Goal: Task Accomplishment & Management: Use online tool/utility

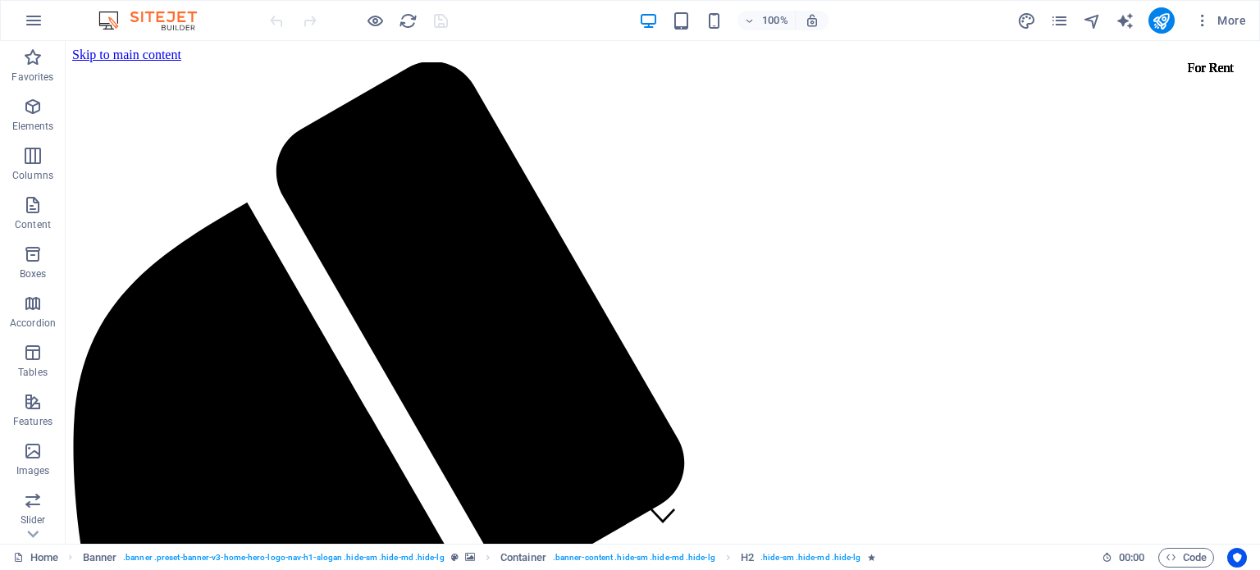
drag, startPoint x: 1251, startPoint y: 82, endPoint x: 1318, endPoint y: 43, distance: 77.3
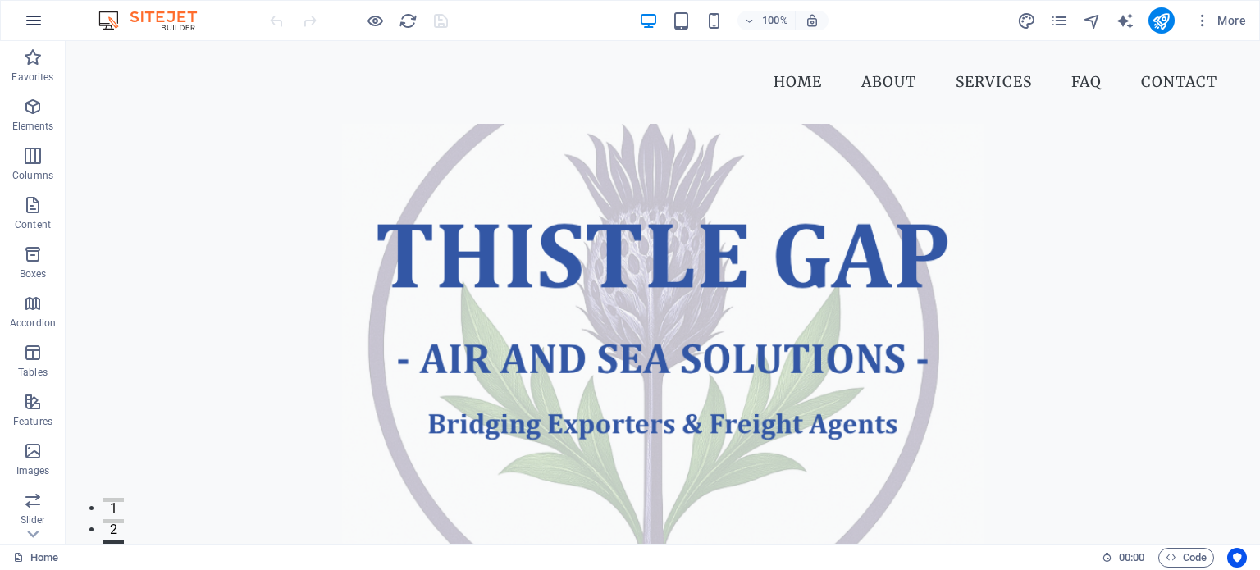
click at [39, 19] on icon "button" at bounding box center [34, 21] width 20 height 20
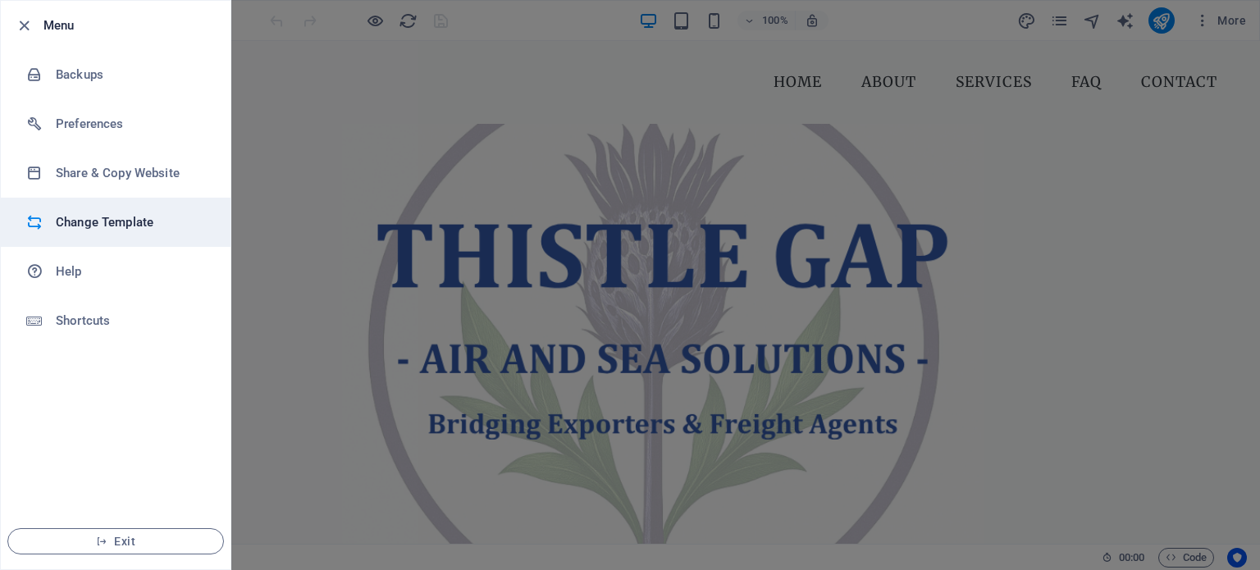
click at [53, 216] on div at bounding box center [41, 222] width 30 height 16
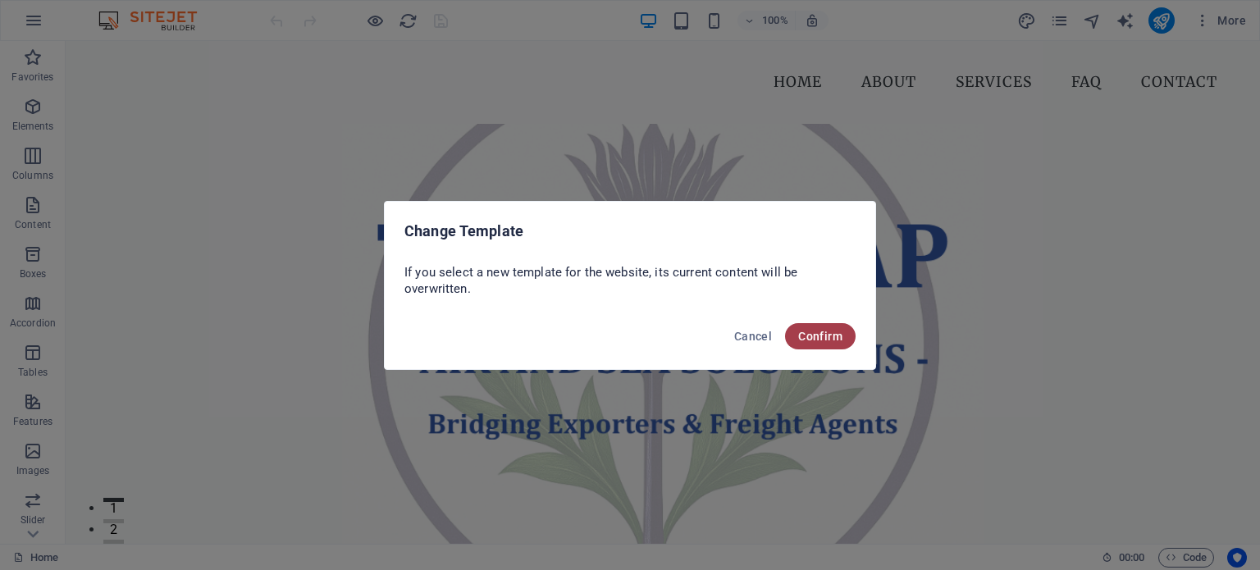
click at [819, 330] on span "Confirm" at bounding box center [820, 336] width 44 height 13
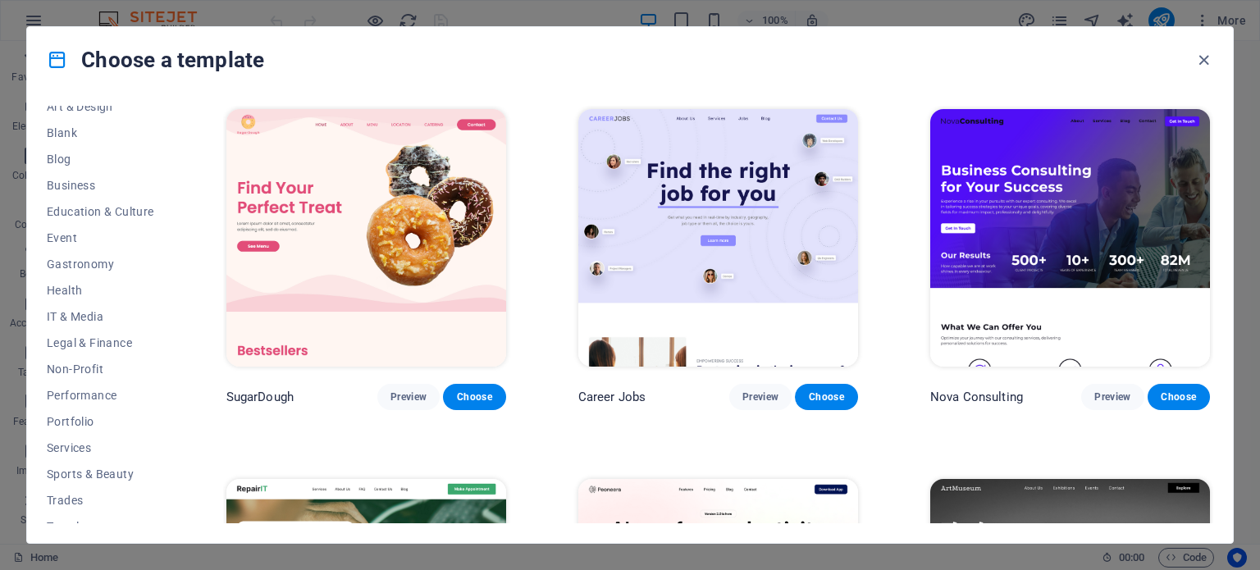
scroll to position [199, 0]
click at [75, 450] on span "Services" at bounding box center [100, 445] width 107 height 13
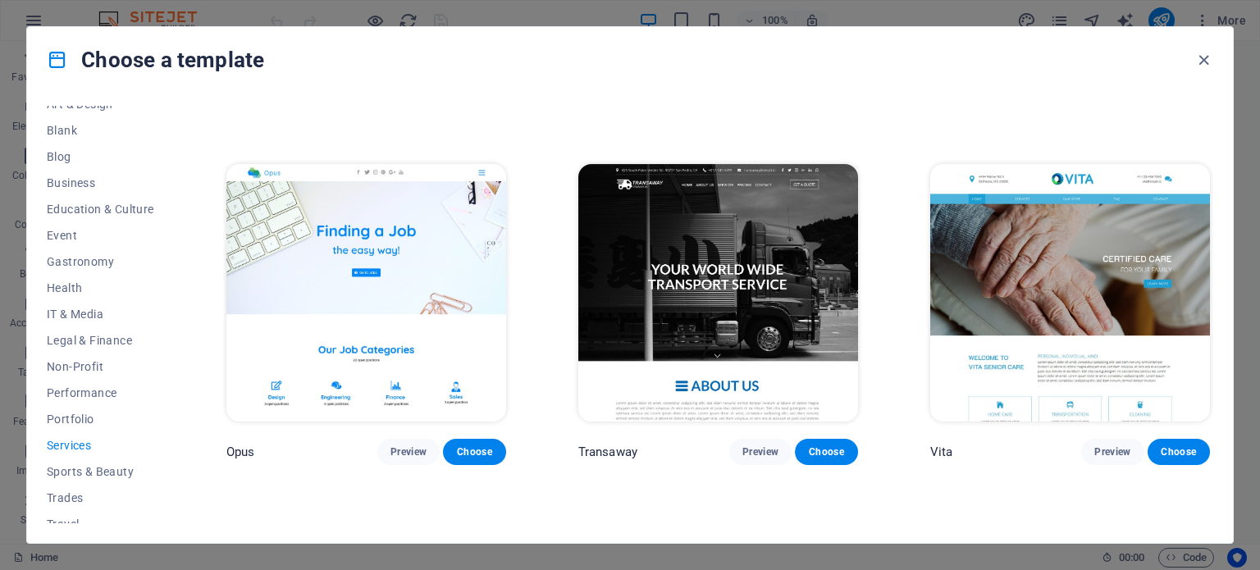
scroll to position [2172, 0]
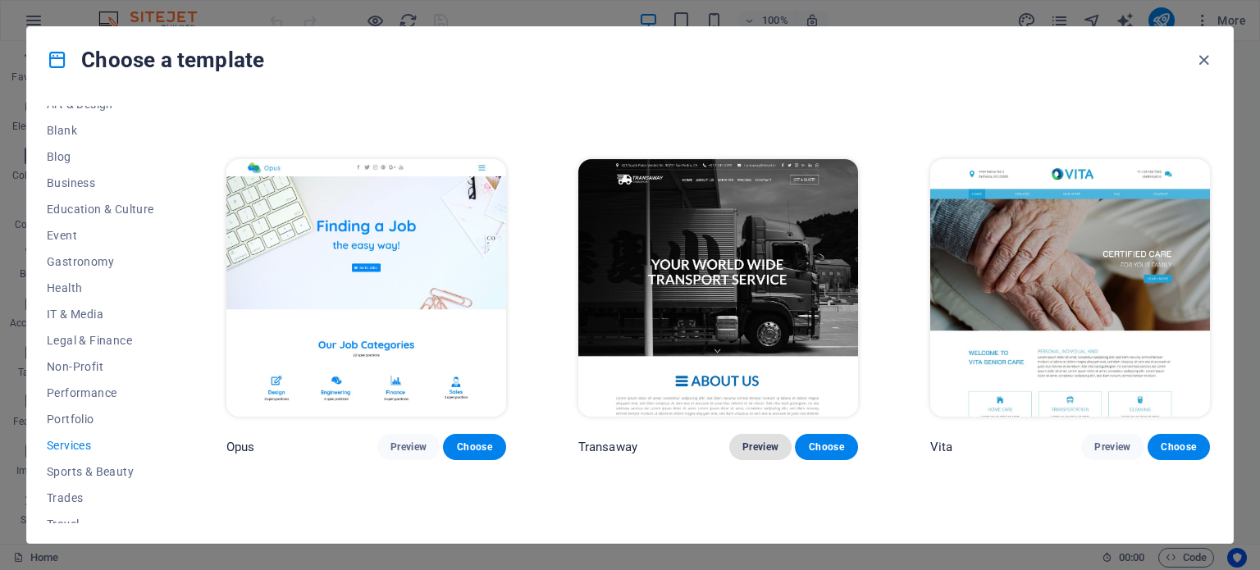
click at [765, 441] on span "Preview" at bounding box center [761, 447] width 36 height 13
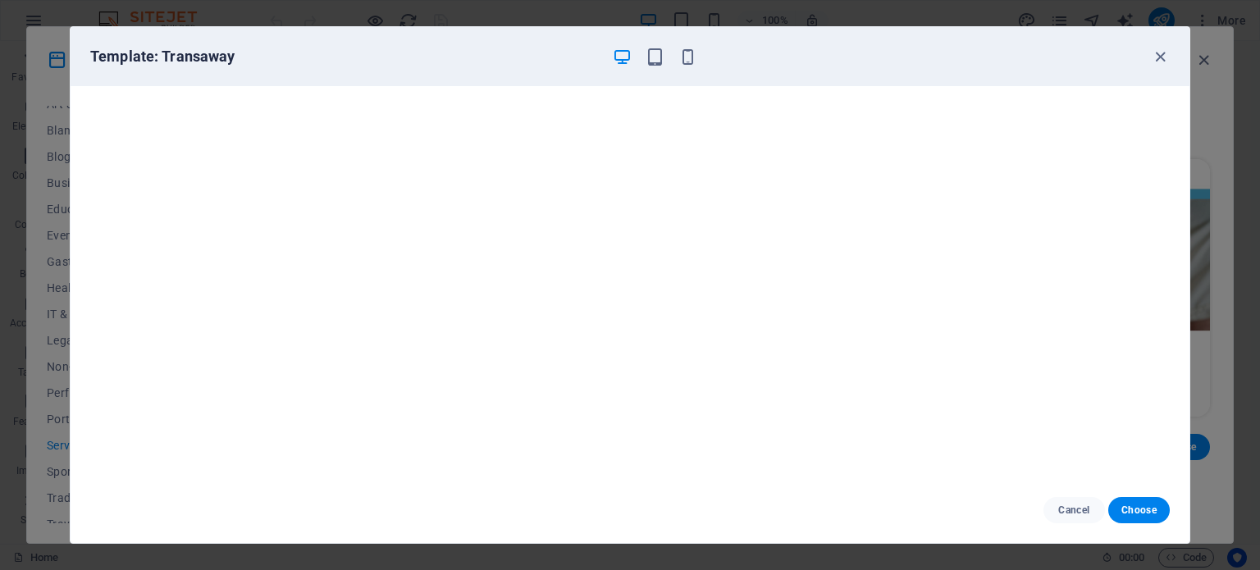
click at [1159, 43] on div "Template: Transaway" at bounding box center [630, 56] width 1119 height 59
click at [1159, 54] on icon "button" at bounding box center [1160, 57] width 19 height 19
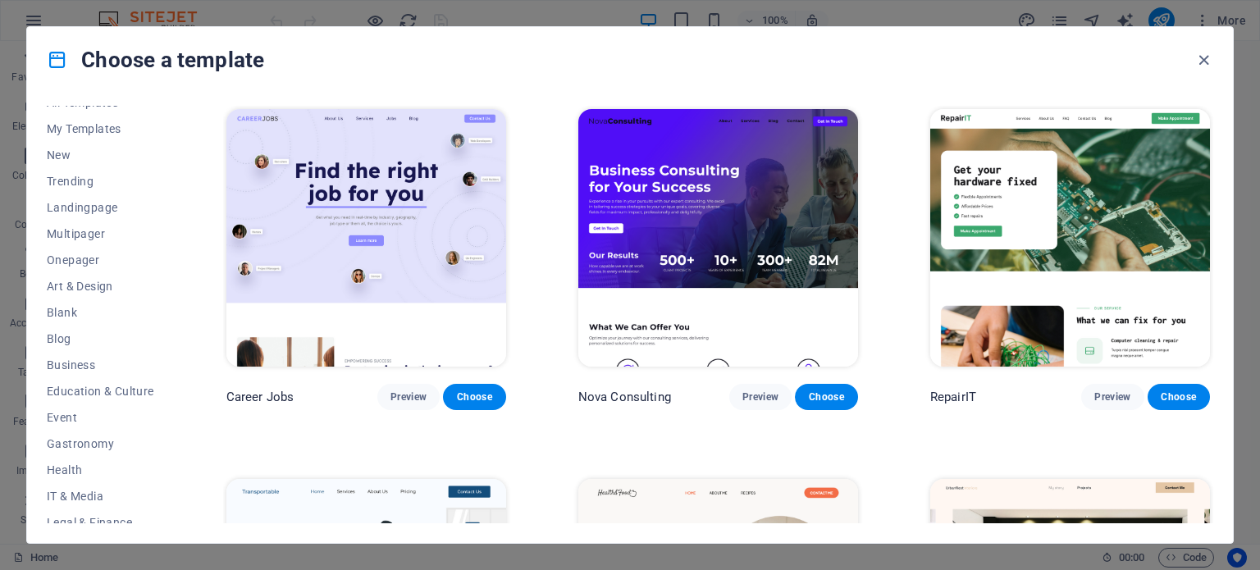
scroll to position [7, 0]
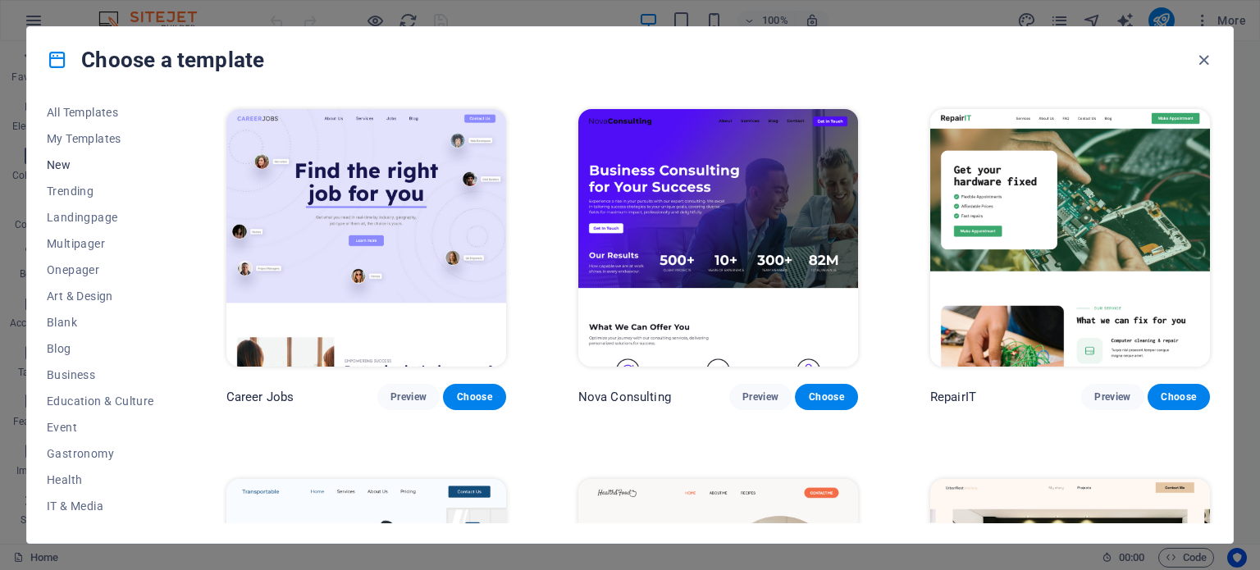
click at [85, 171] on button "New" at bounding box center [100, 165] width 107 height 26
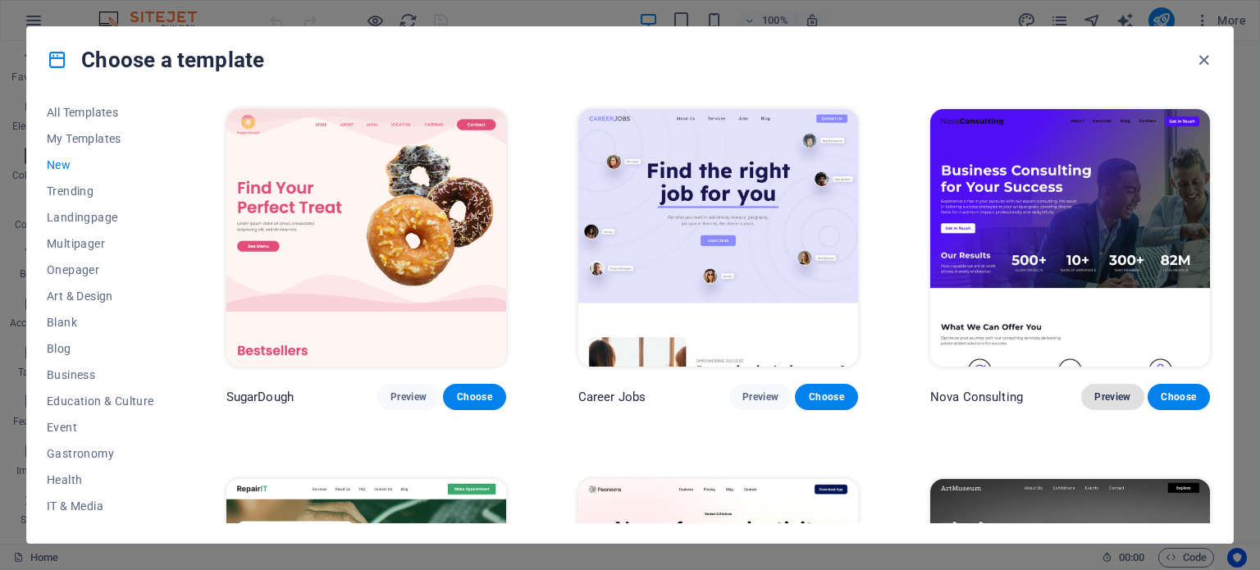
click at [1112, 391] on span "Preview" at bounding box center [1112, 397] width 36 height 13
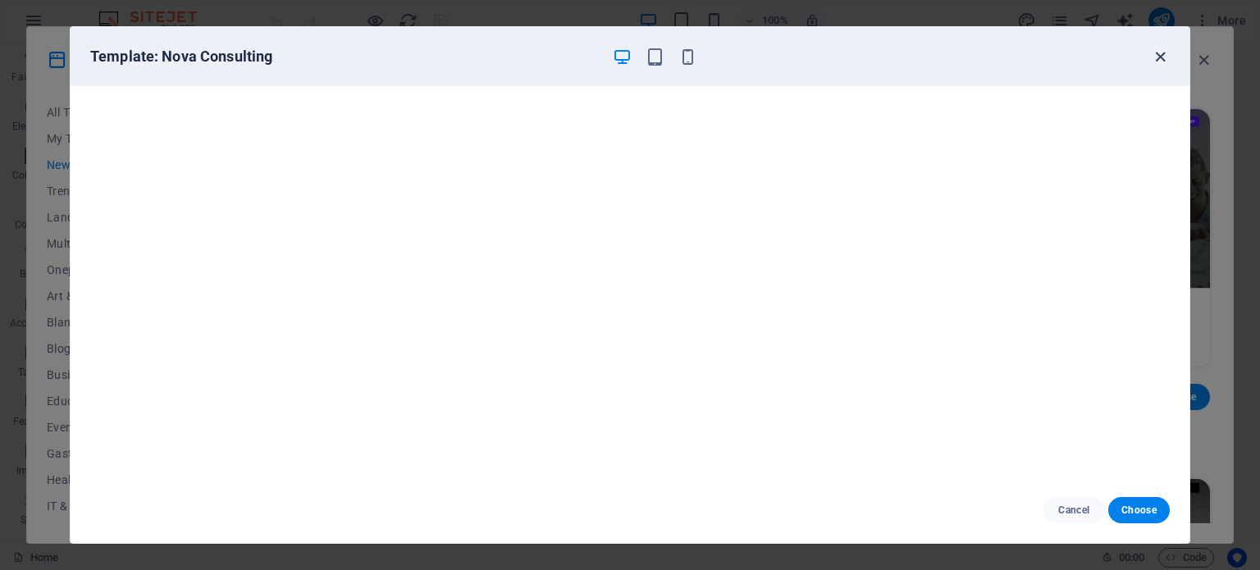
click at [1165, 54] on icon "button" at bounding box center [1160, 57] width 19 height 19
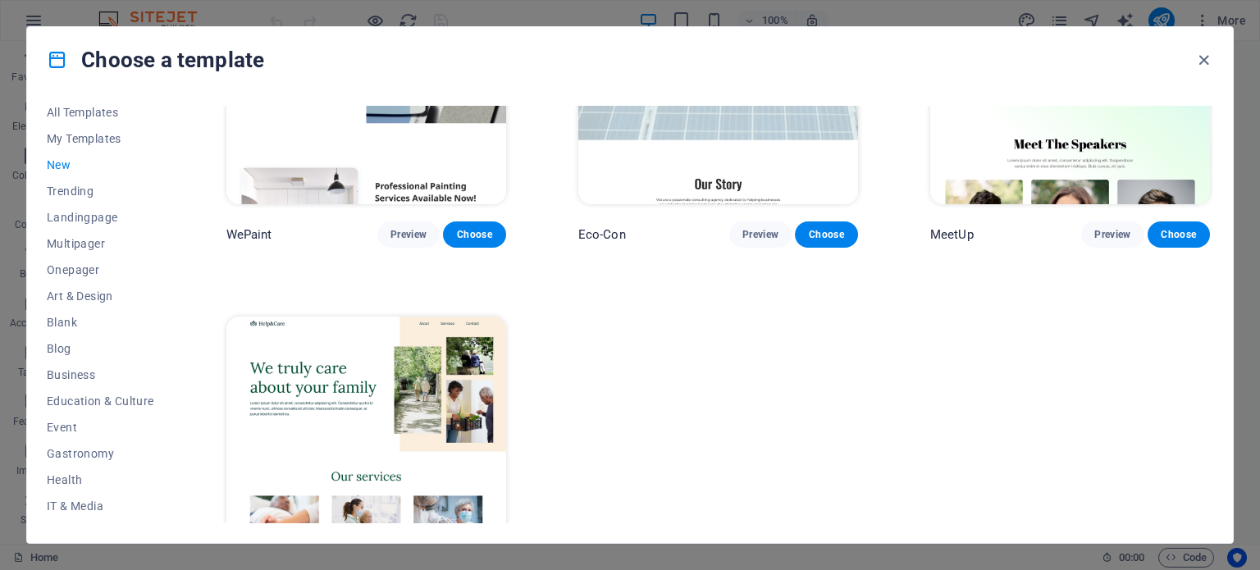
scroll to position [1267, 0]
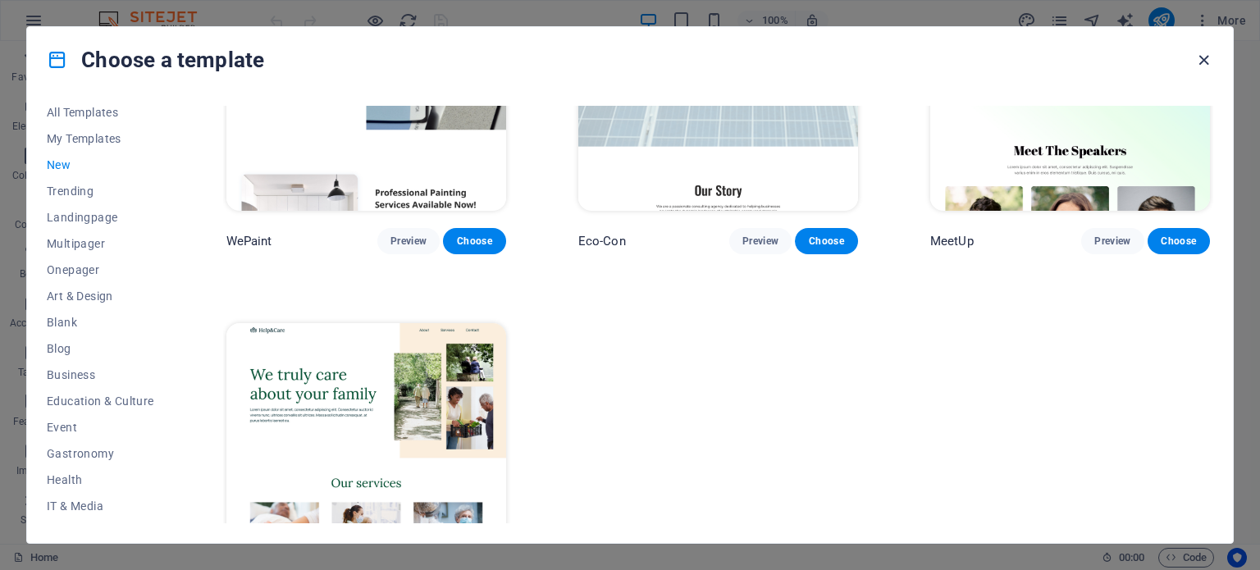
click at [1195, 62] on icon "button" at bounding box center [1204, 60] width 19 height 19
